Goal: Find specific page/section: Find specific page/section

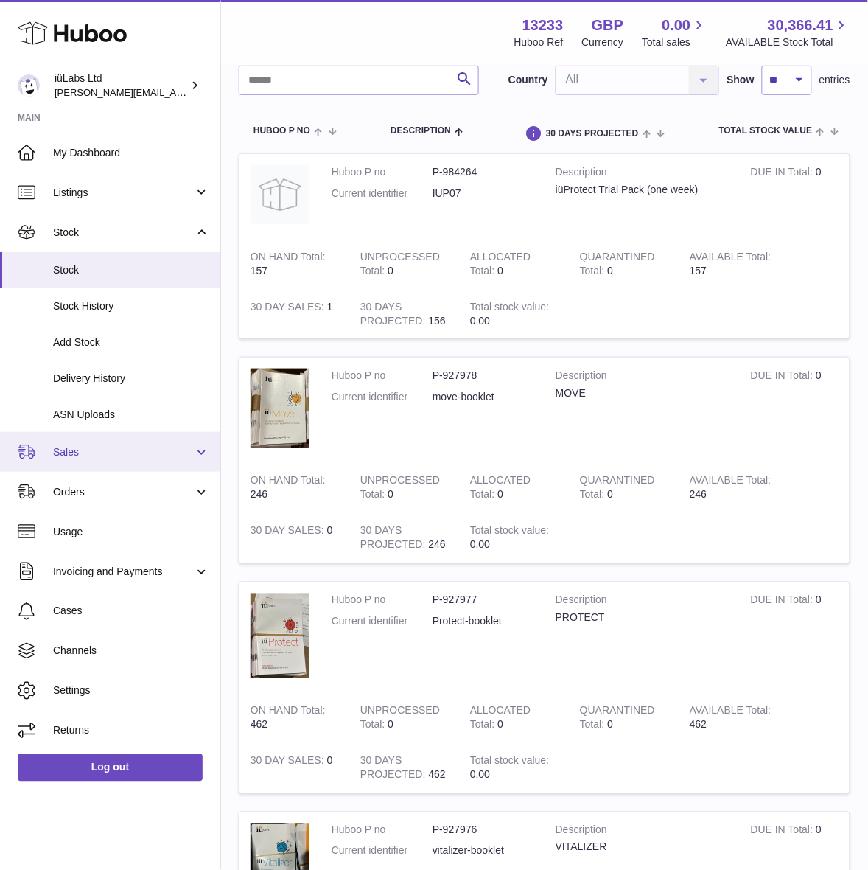
click at [85, 464] on link "Sales" at bounding box center [110, 452] width 220 height 40
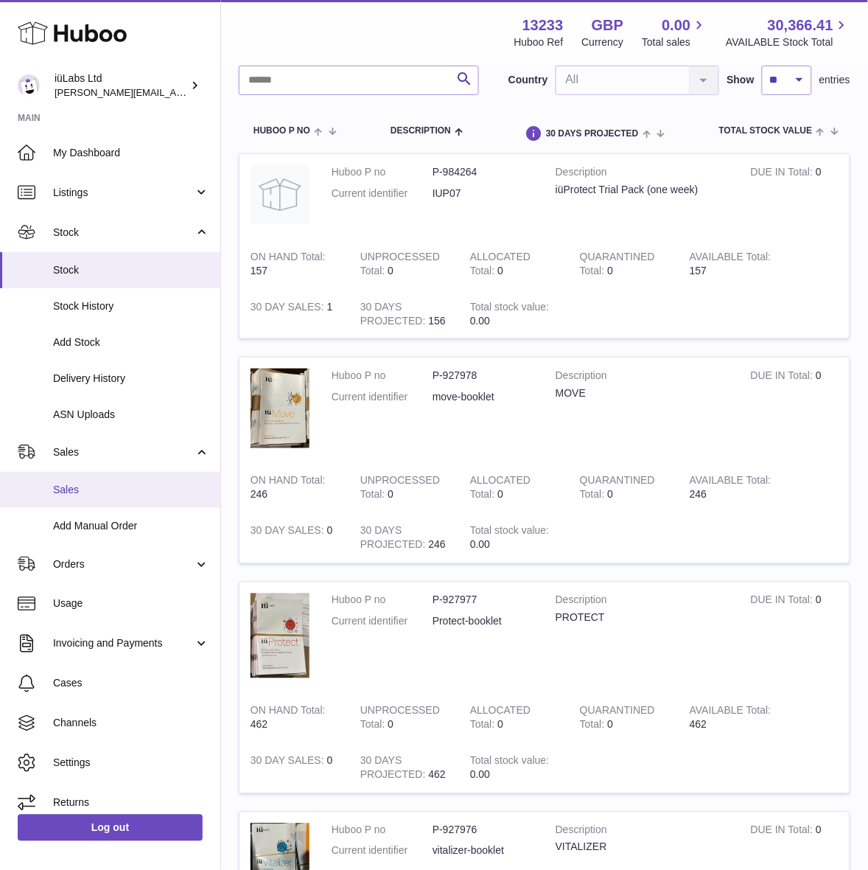
click at [91, 497] on link "Sales" at bounding box center [110, 490] width 220 height 36
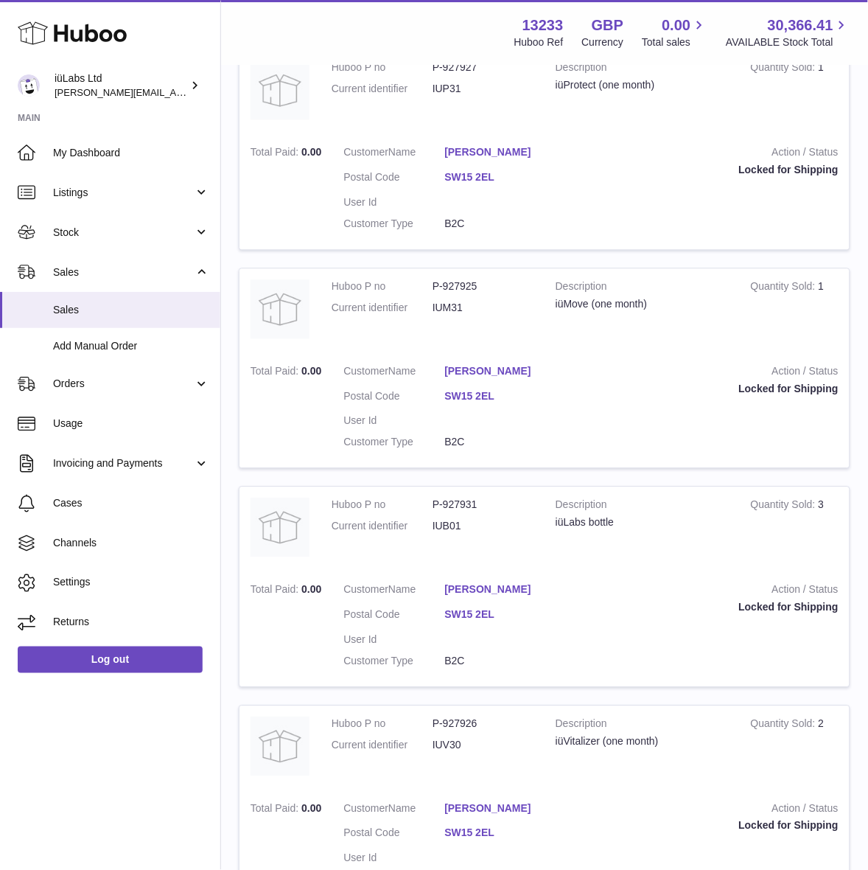
scroll to position [688, 0]
